Goal: Information Seeking & Learning: Learn about a topic

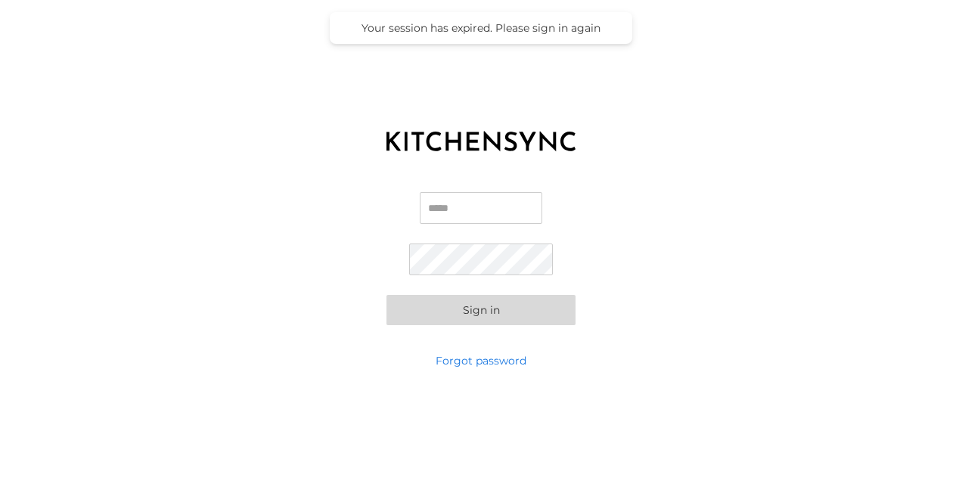
type input "**********"
click at [455, 312] on button "Sign in" at bounding box center [480, 310] width 189 height 30
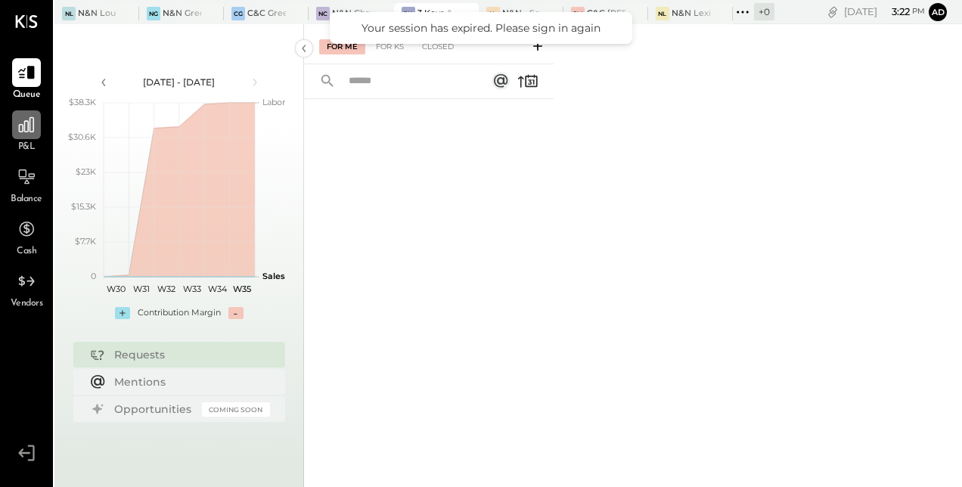
click at [39, 120] on div at bounding box center [26, 124] width 29 height 29
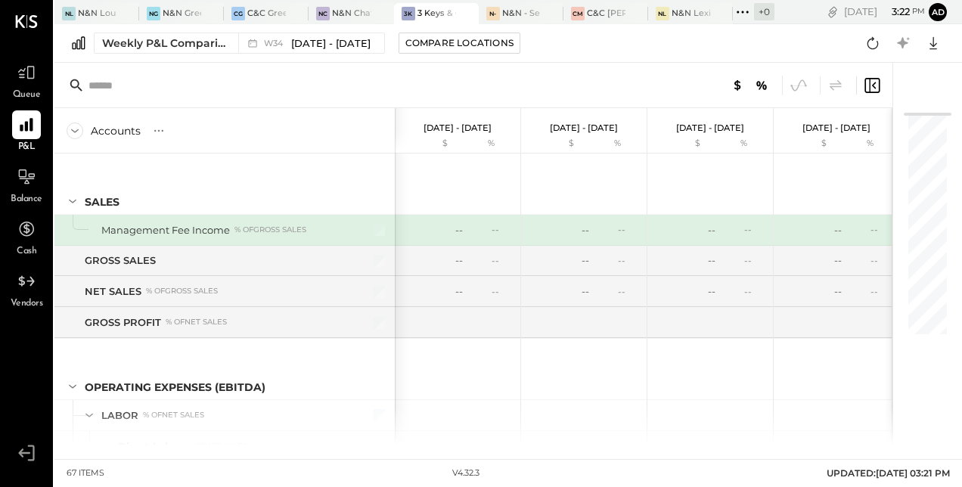
click at [523, 7] on div at bounding box center [536, 13] width 53 height 20
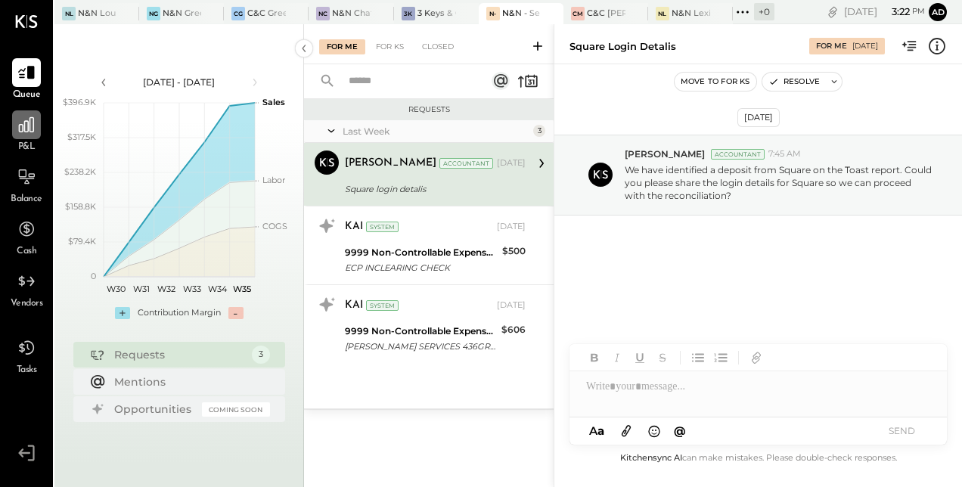
click at [26, 127] on icon at bounding box center [27, 125] width 20 height 20
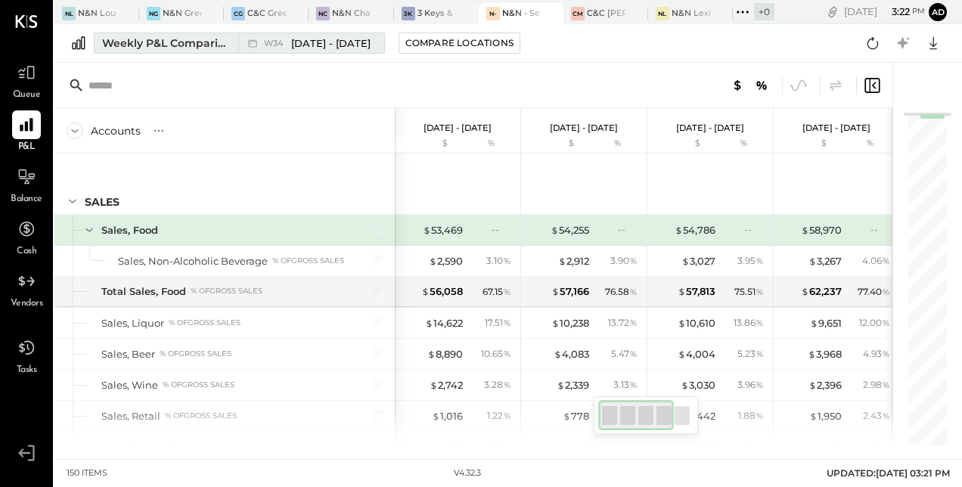
click at [195, 39] on div "Weekly P&L Comparison" at bounding box center [165, 43] width 127 height 15
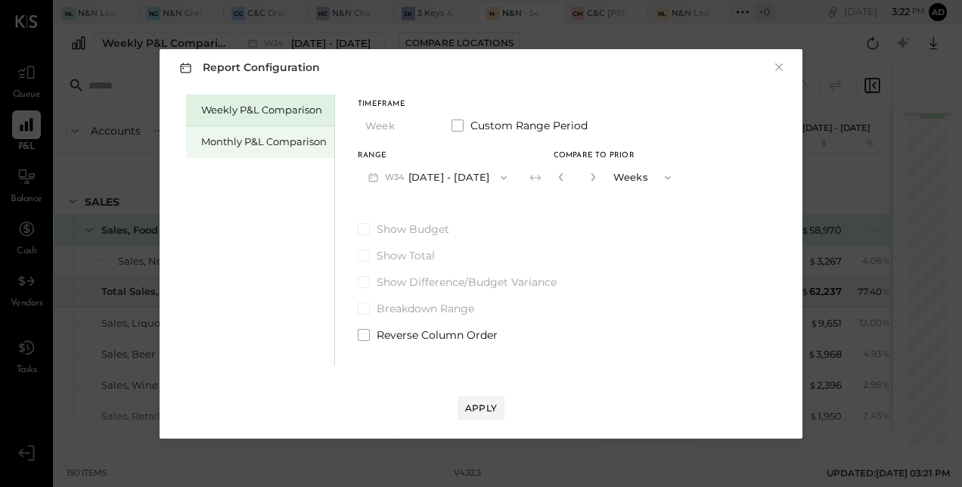
click at [240, 135] on div "Monthly P&L Comparison" at bounding box center [263, 142] width 125 height 14
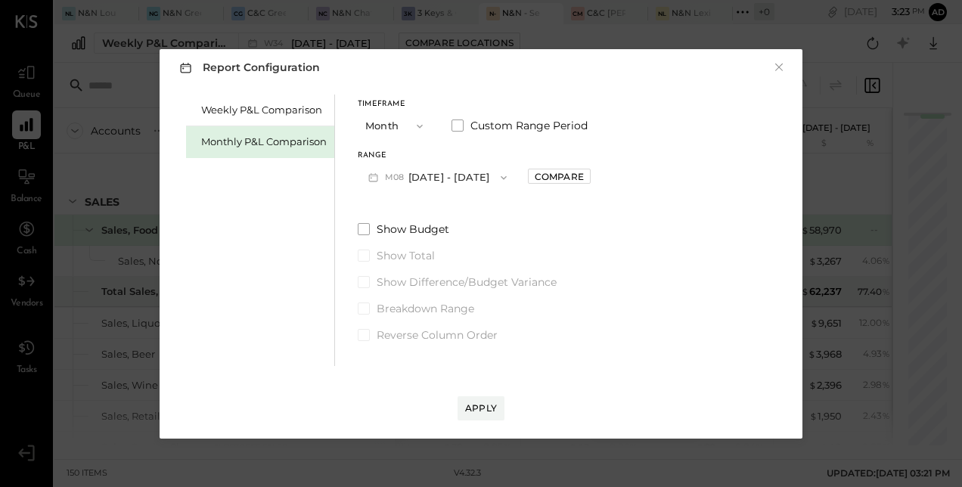
click at [452, 172] on button "M08 [DATE] - [DATE]" at bounding box center [438, 177] width 160 height 28
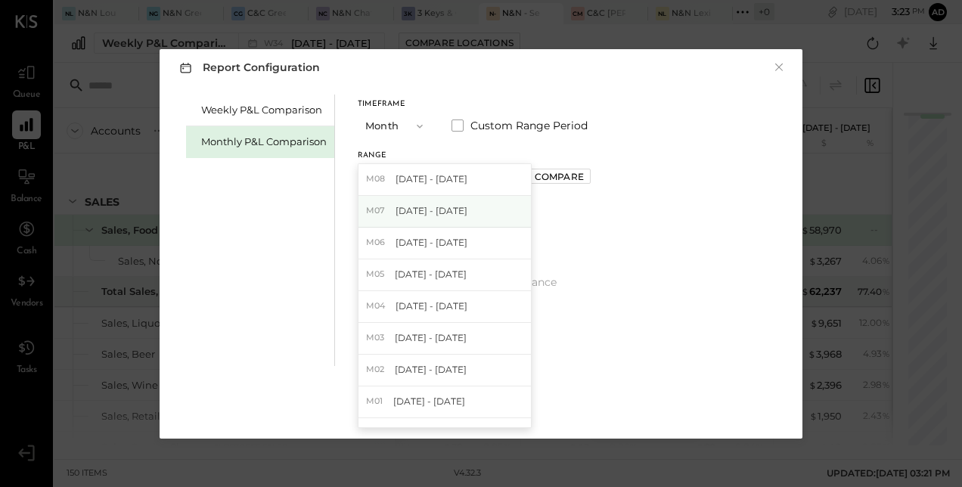
click at [416, 212] on span "[DATE] - [DATE]" at bounding box center [431, 210] width 72 height 13
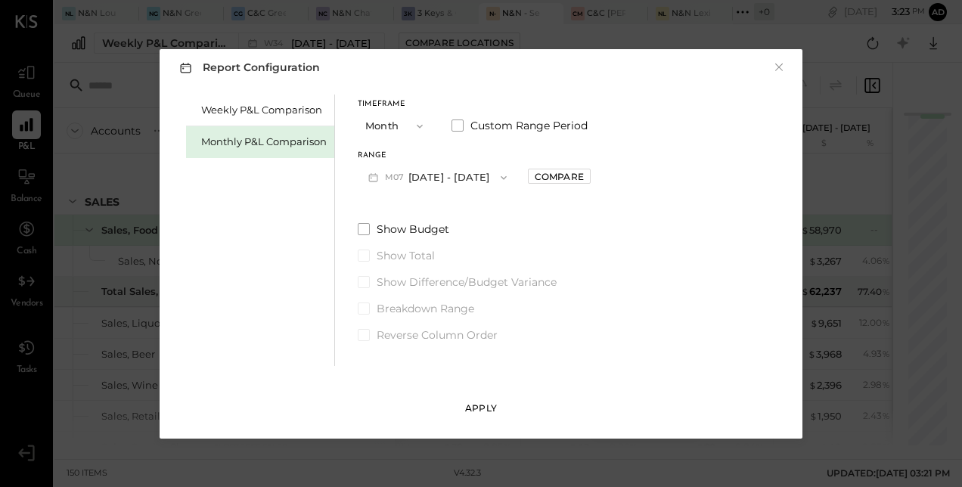
click at [480, 402] on div "Apply" at bounding box center [481, 407] width 32 height 13
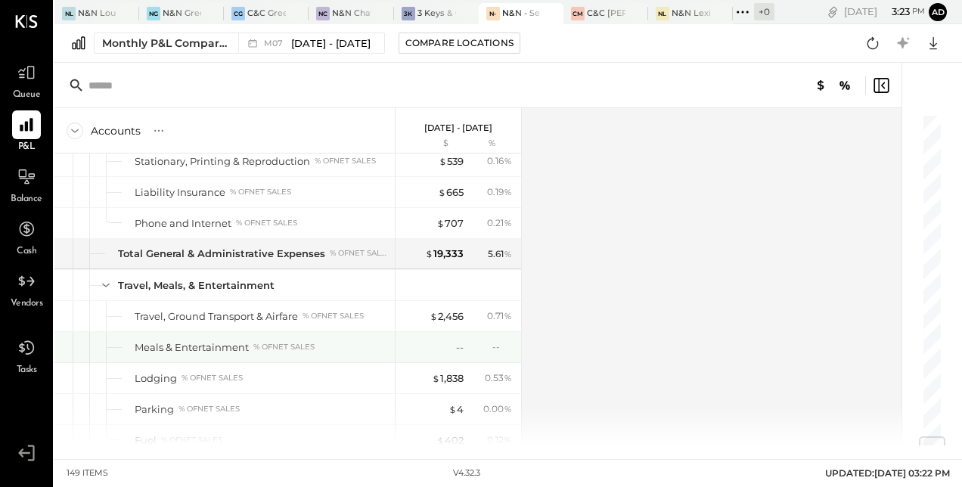
scroll to position [2682, 0]
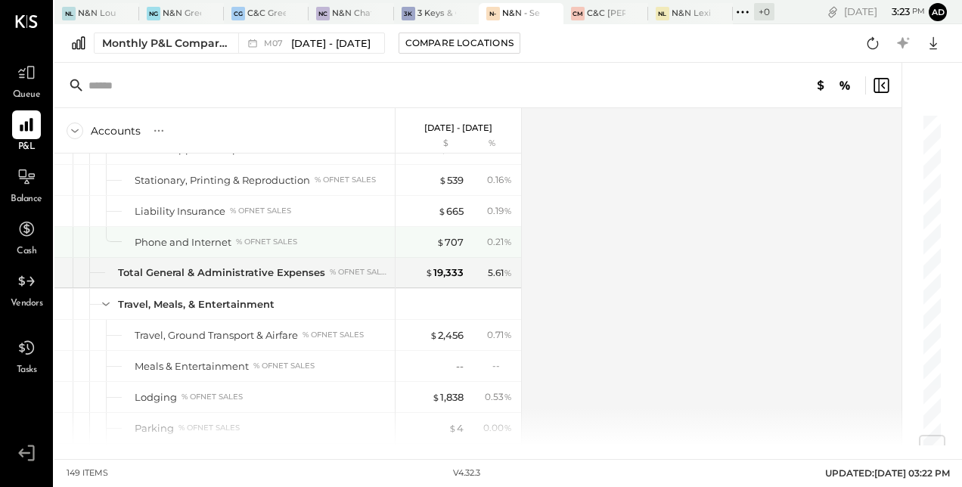
click at [285, 237] on div "% of NET SALES" at bounding box center [266, 242] width 61 height 11
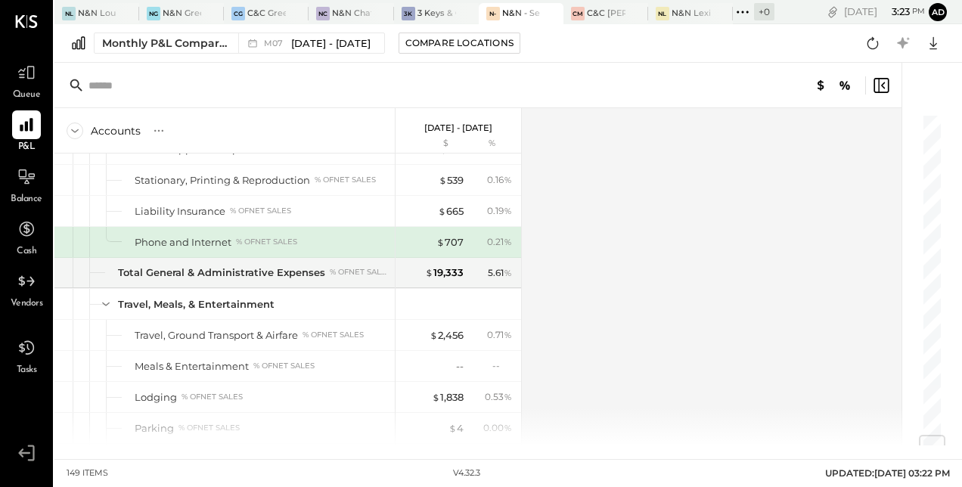
click at [253, 235] on div "Phone and Internet % of NET SALES" at bounding box center [262, 242] width 254 height 14
click at [190, 235] on div "Phone and Internet" at bounding box center [183, 242] width 97 height 14
click at [448, 235] on div "$ 707" at bounding box center [449, 242] width 27 height 14
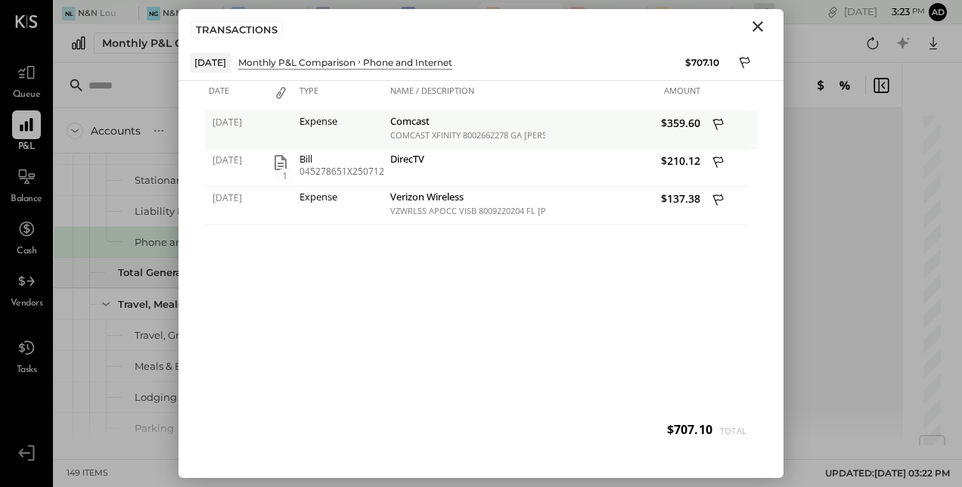
click at [406, 130] on div "COMCAST XFINITY 8002662278 GA [PERSON_NAME]-32015-UZQ42793506 CABLE SVCS COMCAS…" at bounding box center [465, 135] width 151 height 11
click at [429, 133] on div "COMCAST XFINITY 8002662278 GA [PERSON_NAME]-32015-UZQ42793506 CABLE SVCS COMCAS…" at bounding box center [465, 135] width 151 height 11
click at [404, 129] on div "Comcast" at bounding box center [465, 123] width 151 height 14
